Goal: Information Seeking & Learning: Learn about a topic

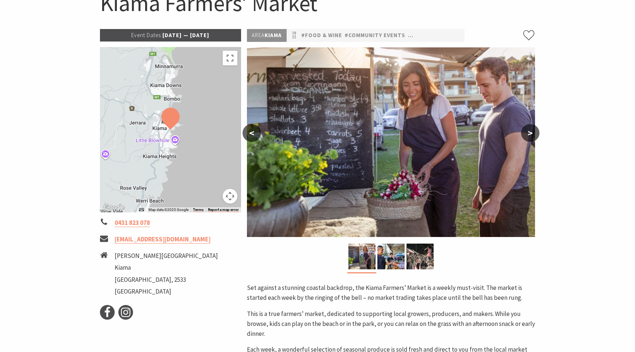
scroll to position [89, 0]
click at [108, 312] on icon at bounding box center [107, 311] width 11 height 11
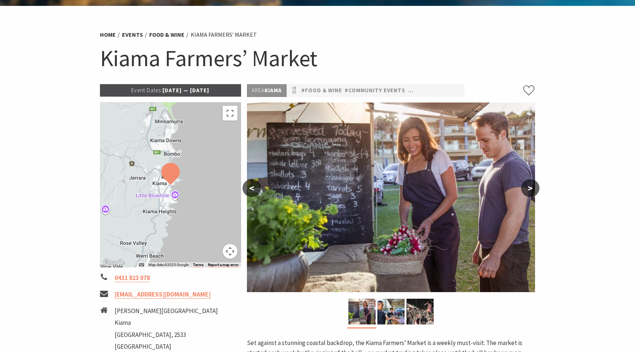
scroll to position [0, 0]
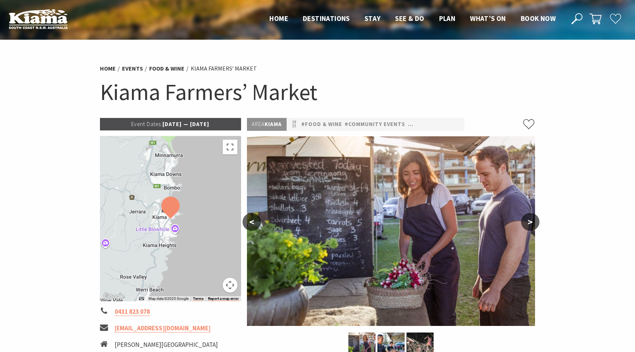
click at [172, 122] on p "Event Dates: 14 May 2025 — 01 Jul 2026" at bounding box center [170, 124] width 141 height 12
click at [192, 124] on p "Event Dates: 14 May 2025 — 01 Jul 2026" at bounding box center [170, 124] width 141 height 12
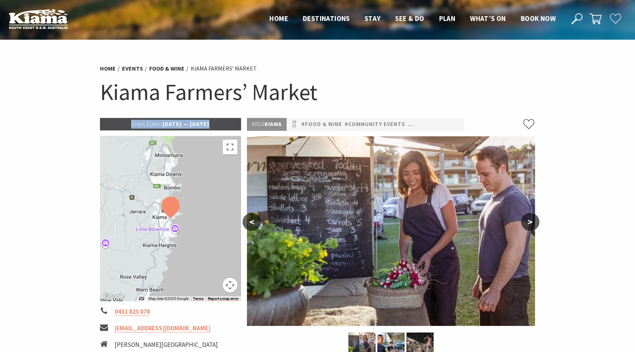
click at [192, 124] on p "Event Dates: 14 May 2025 — 01 Jul 2026" at bounding box center [170, 124] width 141 height 12
click at [392, 122] on link "#Community Events" at bounding box center [375, 124] width 61 height 9
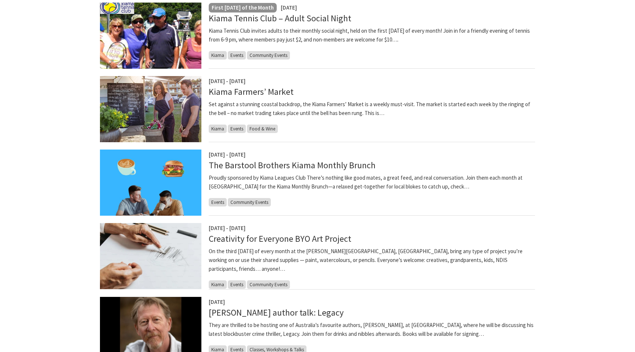
scroll to position [368, 0]
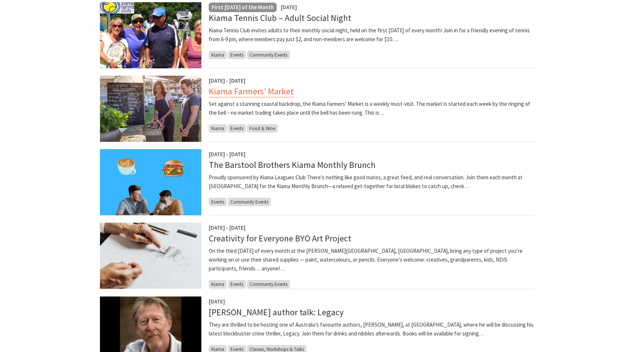
click at [246, 93] on link "Kiama Farmers’ Market" at bounding box center [251, 92] width 85 height 12
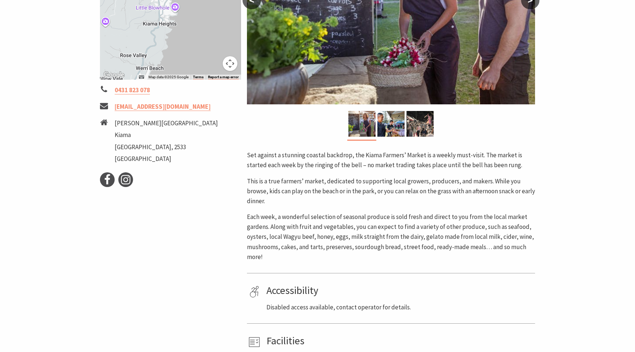
scroll to position [222, 0]
click at [126, 180] on icon at bounding box center [125, 179] width 11 height 11
